Goal: Complete application form

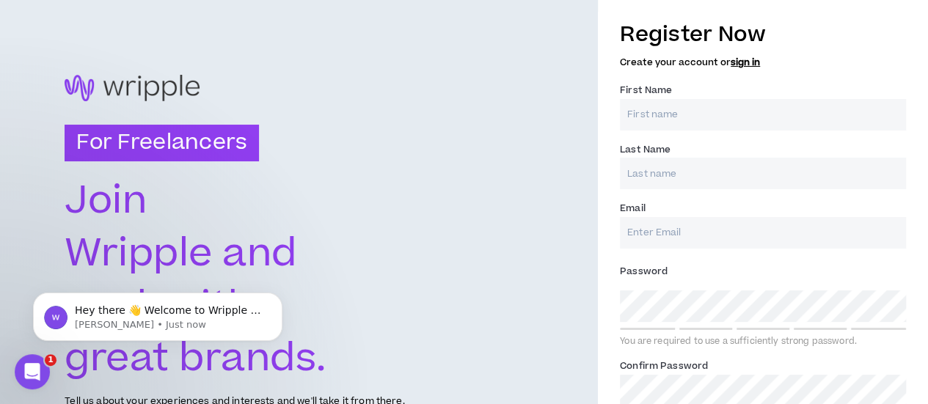
click at [695, 122] on input "First Name *" at bounding box center [763, 115] width 286 height 32
type input "a"
type input "[PERSON_NAME]"
click at [653, 232] on input "Email *" at bounding box center [763, 233] width 286 height 32
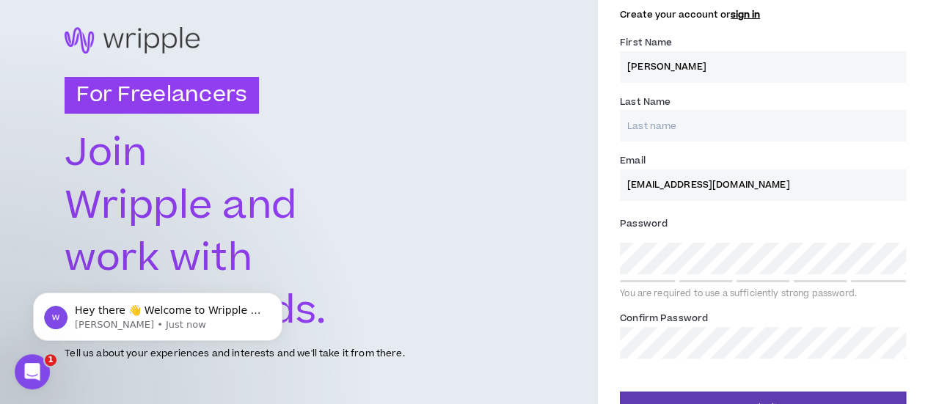
scroll to position [48, 0]
type input "[EMAIL_ADDRESS][DOMAIN_NAME]"
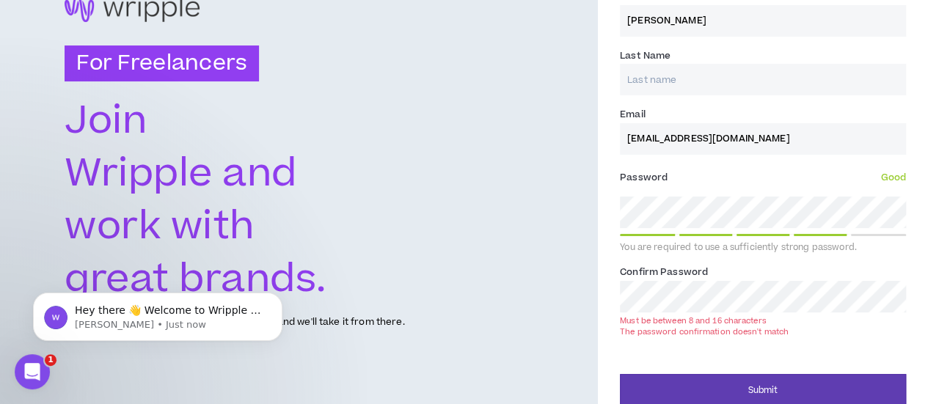
scroll to position [79, 0]
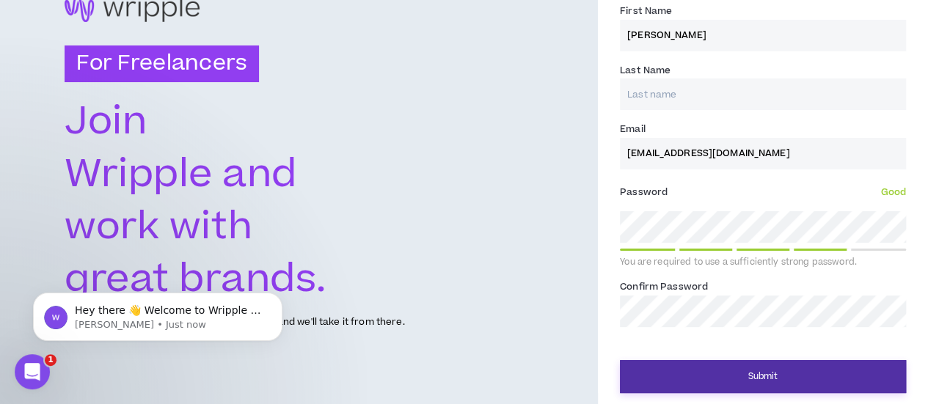
click at [754, 368] on button "Submit" at bounding box center [763, 376] width 286 height 33
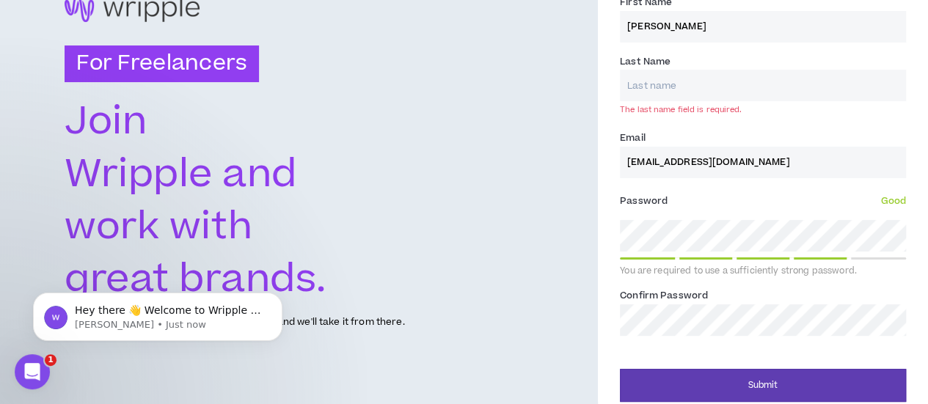
click at [714, 92] on input "Last Name *" at bounding box center [763, 86] width 286 height 32
type input "g"
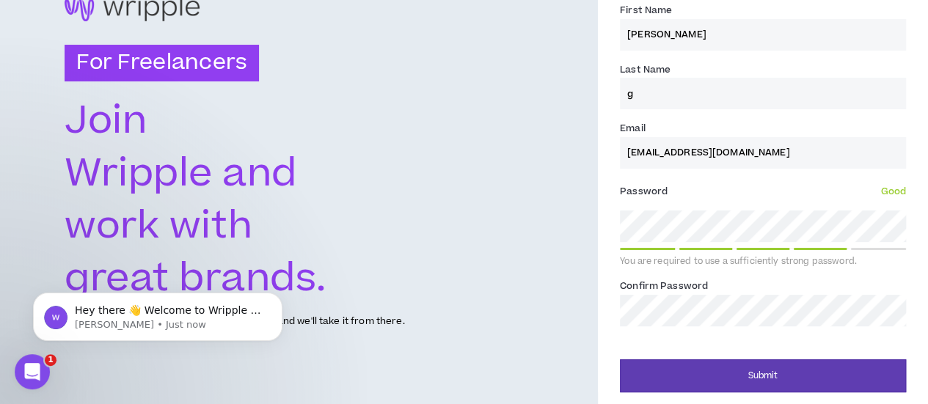
scroll to position [79, 0]
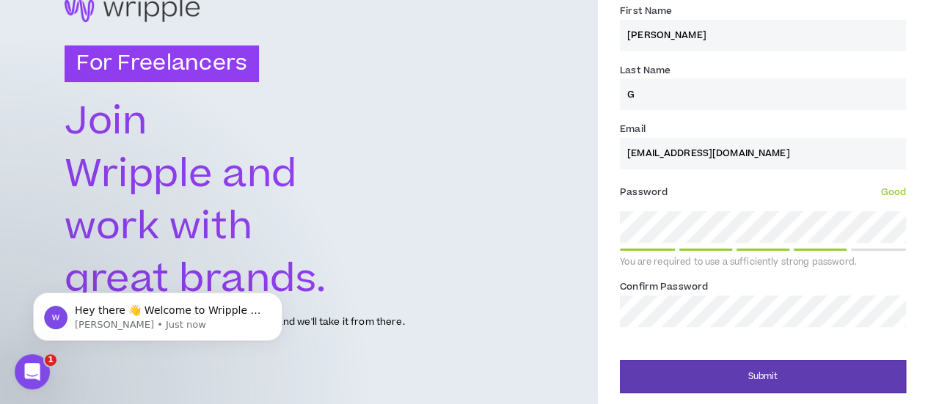
type input "G"
click at [620, 360] on button "Submit" at bounding box center [763, 376] width 286 height 33
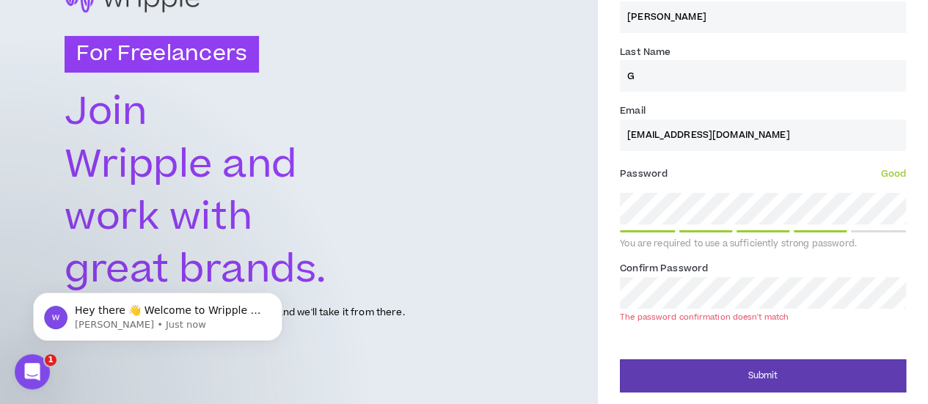
scroll to position [95, 0]
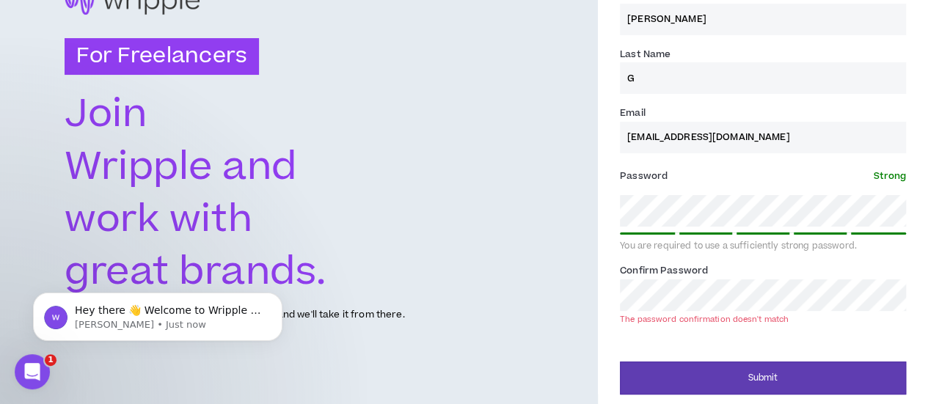
click at [620, 362] on button "Submit" at bounding box center [763, 378] width 286 height 33
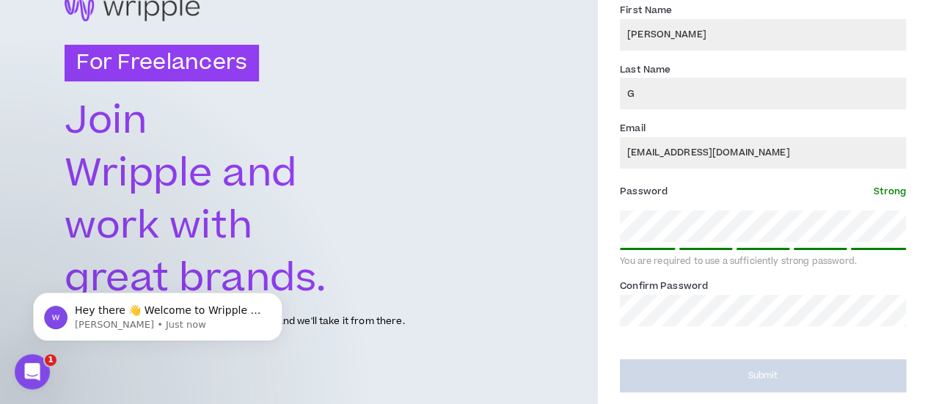
scroll to position [79, 0]
